Goal: Task Accomplishment & Management: Use online tool/utility

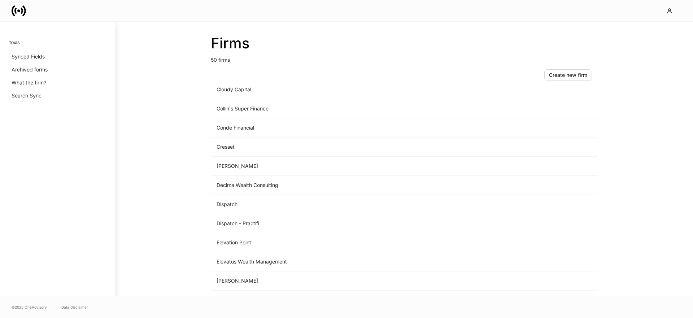
scroll to position [302, 0]
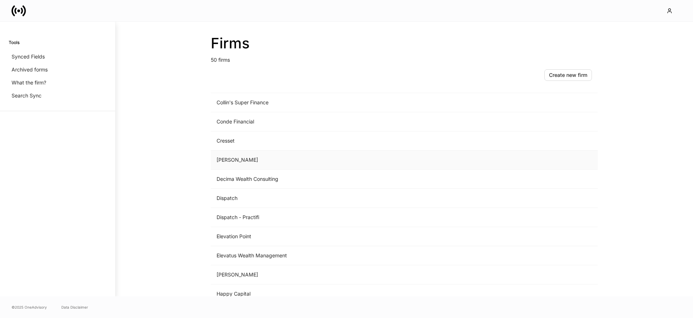
click at [283, 165] on td "D.A. Davidson" at bounding box center [344, 159] width 267 height 19
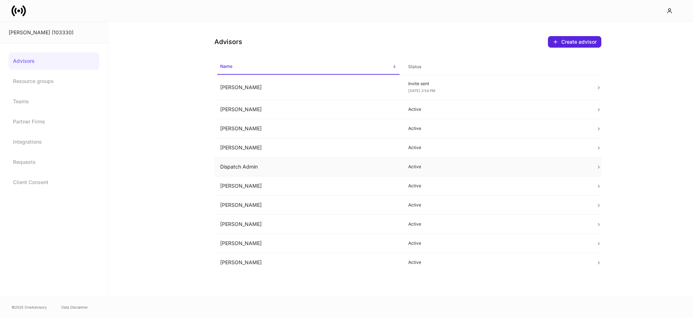
click at [255, 170] on td "Dispatch Admin" at bounding box center [308, 166] width 188 height 19
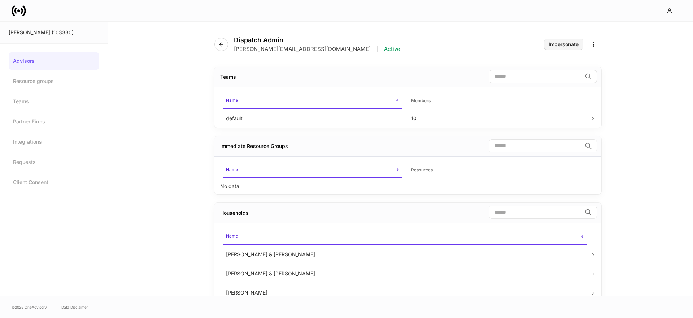
click at [558, 45] on div "Impersonate" at bounding box center [563, 44] width 30 height 5
